Goal: Information Seeking & Learning: Learn about a topic

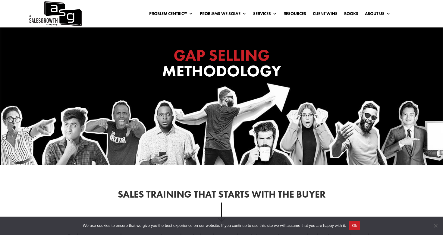
click at [61, 13] on img at bounding box center [55, 13] width 54 height 27
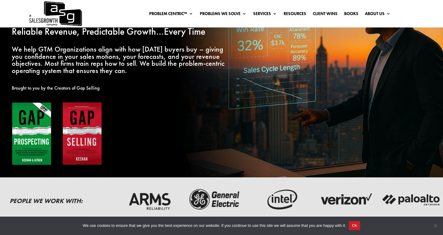
scroll to position [75, 0]
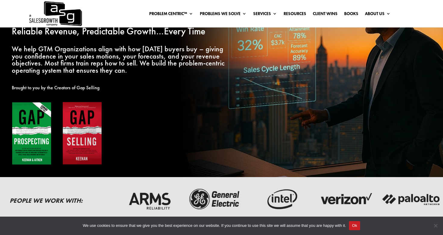
click at [25, 129] on img at bounding box center [57, 134] width 90 height 64
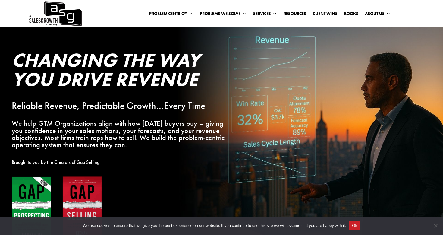
scroll to position [0, 0]
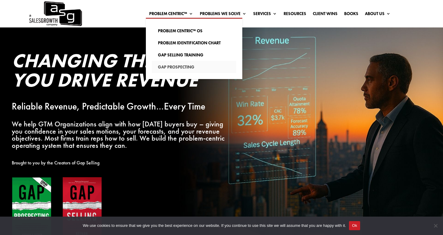
click at [173, 68] on link "Gap Prospecting" at bounding box center [194, 67] width 84 height 12
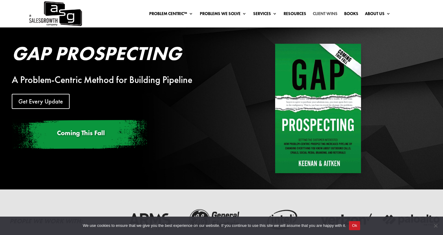
click at [327, 13] on link "Client Wins" at bounding box center [325, 14] width 25 height 7
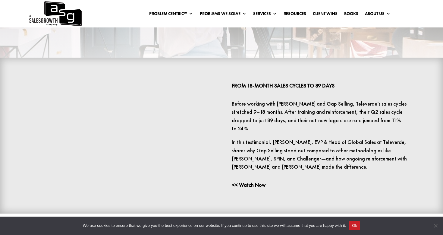
scroll to position [149, 0]
